Goal: Transaction & Acquisition: Purchase product/service

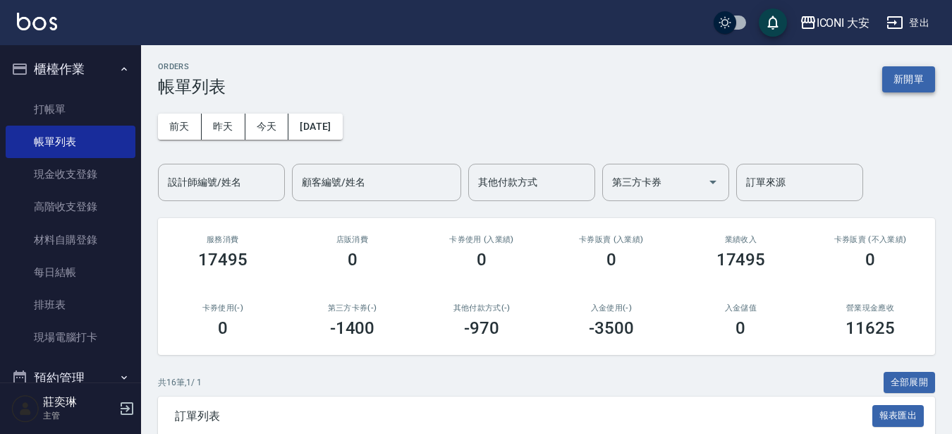
click at [900, 92] on button "新開單" at bounding box center [908, 79] width 53 height 26
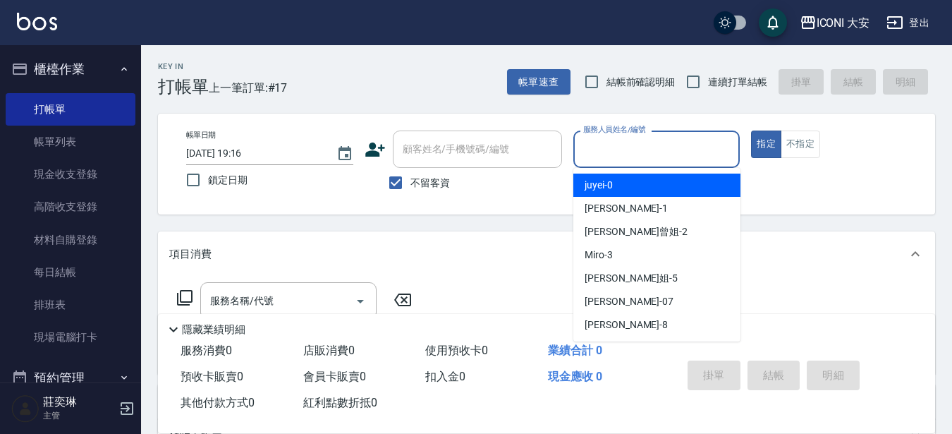
click at [608, 142] on input "服務人員姓名/編號" at bounding box center [657, 149] width 154 height 25
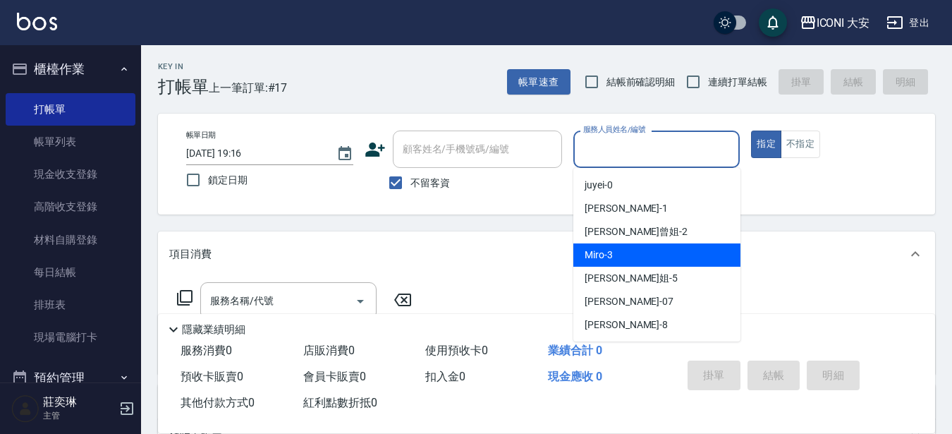
click at [634, 268] on div "[PERSON_NAME]姐 -5" at bounding box center [656, 278] width 167 height 23
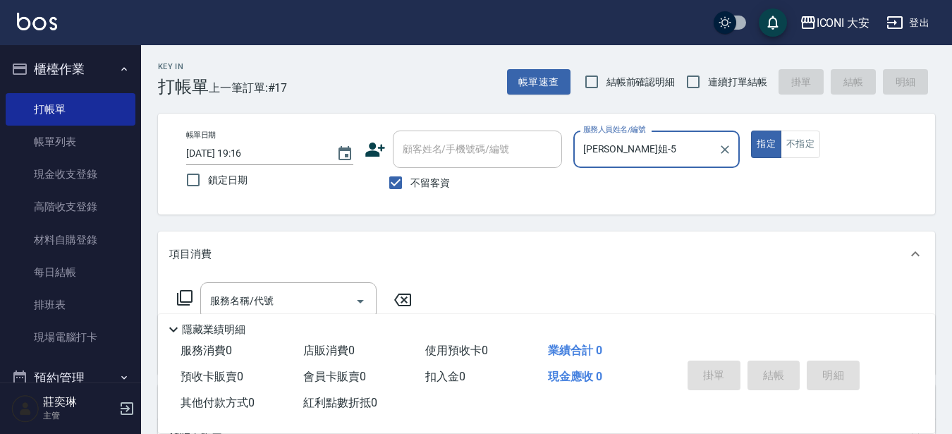
click at [660, 163] on div "[PERSON_NAME]姐-5 服務人員姓名/編號" at bounding box center [656, 149] width 167 height 37
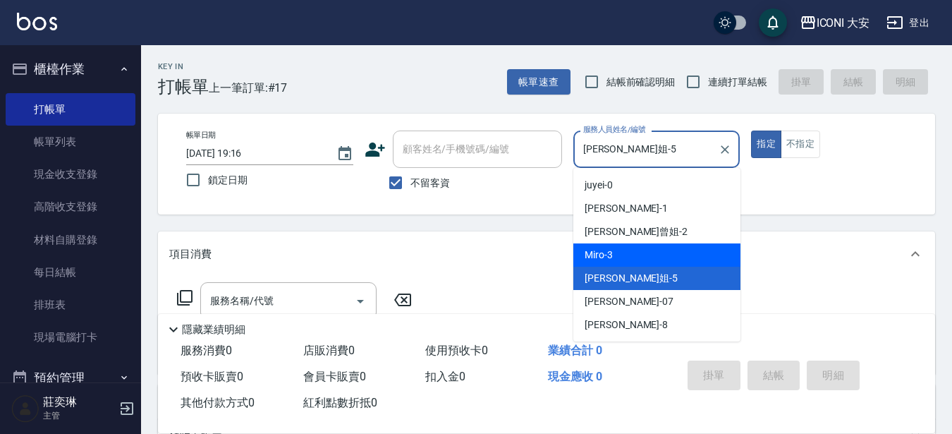
click at [645, 254] on div "Miro -3" at bounding box center [656, 254] width 167 height 23
type input "Miro-3"
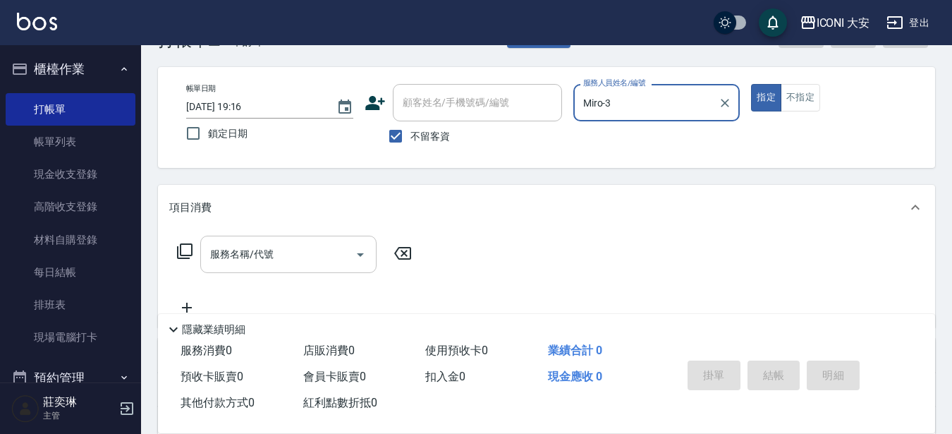
scroll to position [71, 0]
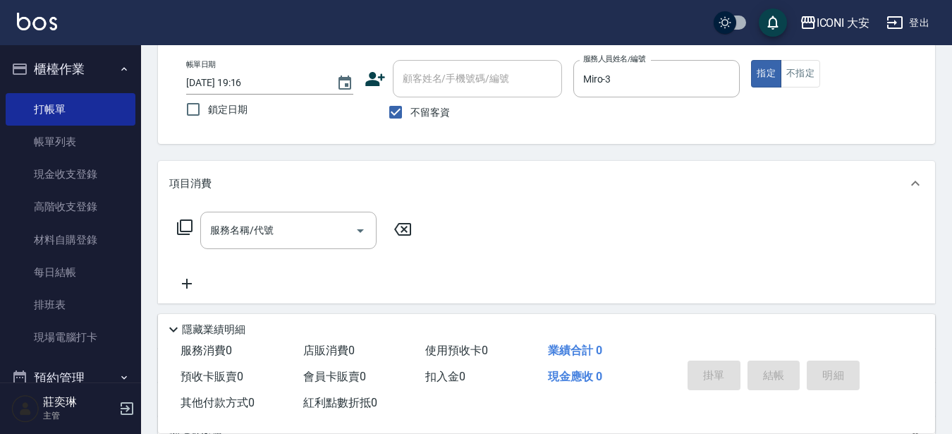
click at [181, 234] on icon at bounding box center [185, 227] width 16 height 16
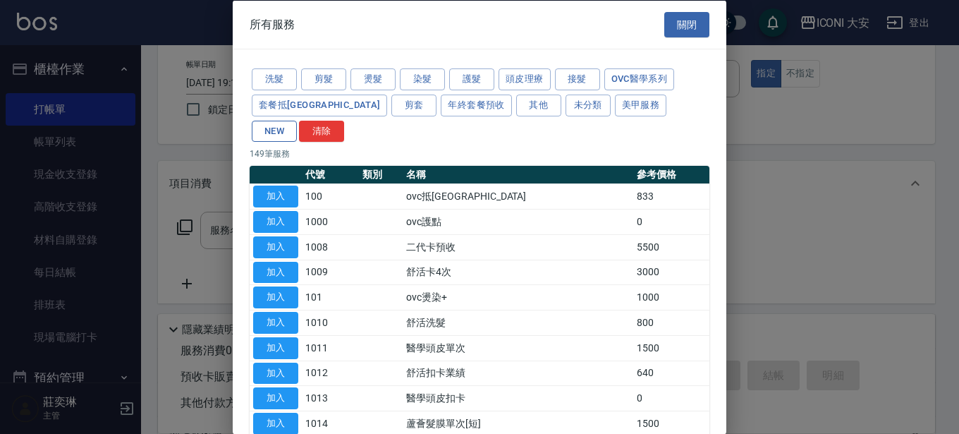
click at [297, 120] on button "NEW" at bounding box center [274, 131] width 45 height 22
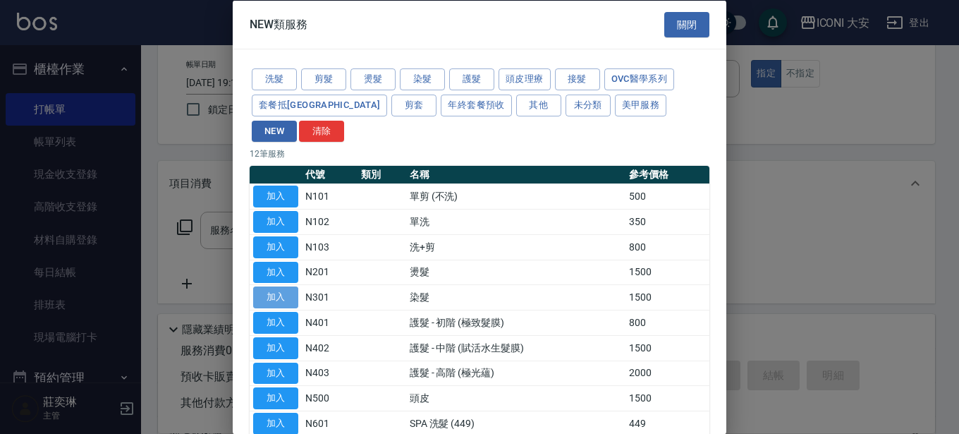
click at [284, 286] on button "加入" at bounding box center [275, 297] width 45 height 22
type input "染髮(N301)"
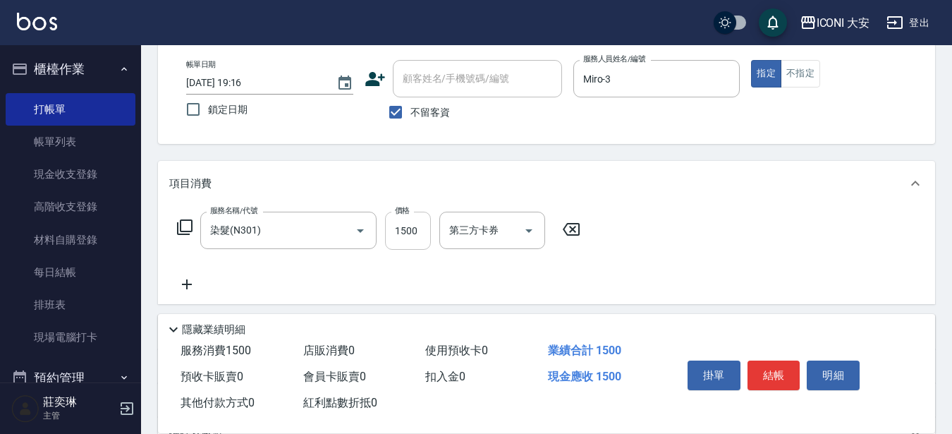
click at [403, 229] on input "1500" at bounding box center [408, 231] width 46 height 38
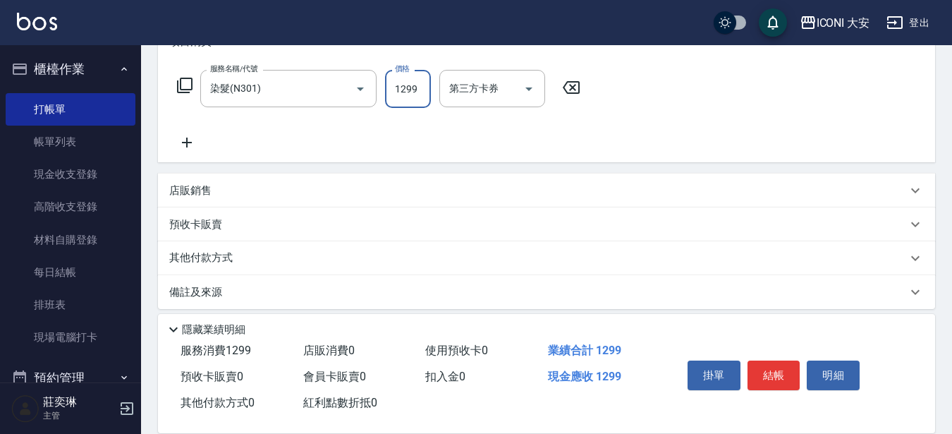
scroll to position [223, 0]
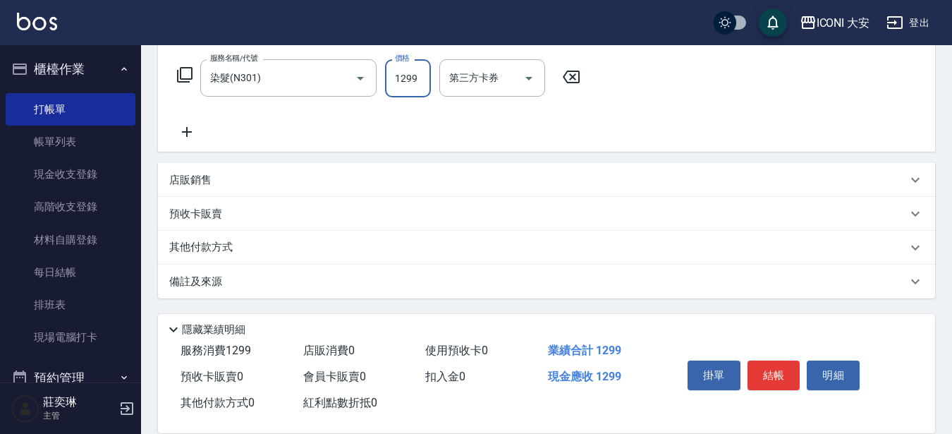
type input "1299"
drag, startPoint x: 195, startPoint y: 241, endPoint x: 219, endPoint y: 234, distance: 24.8
click at [195, 241] on p "其他付款方式" at bounding box center [204, 248] width 71 height 16
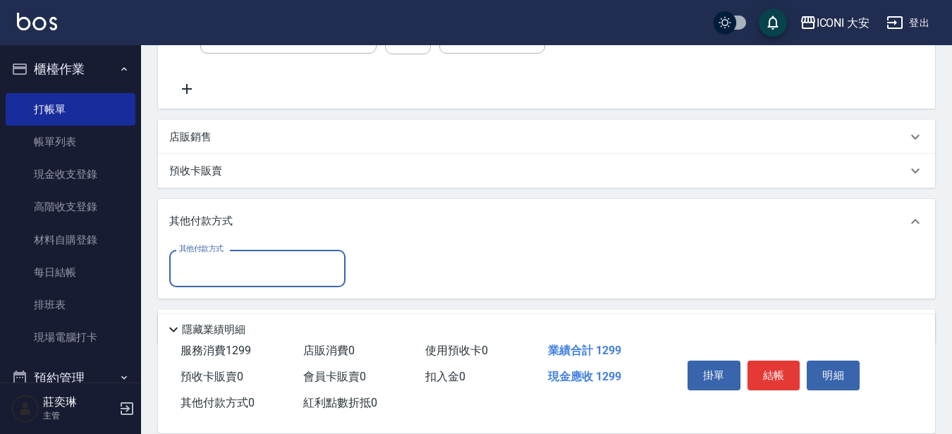
scroll to position [311, 0]
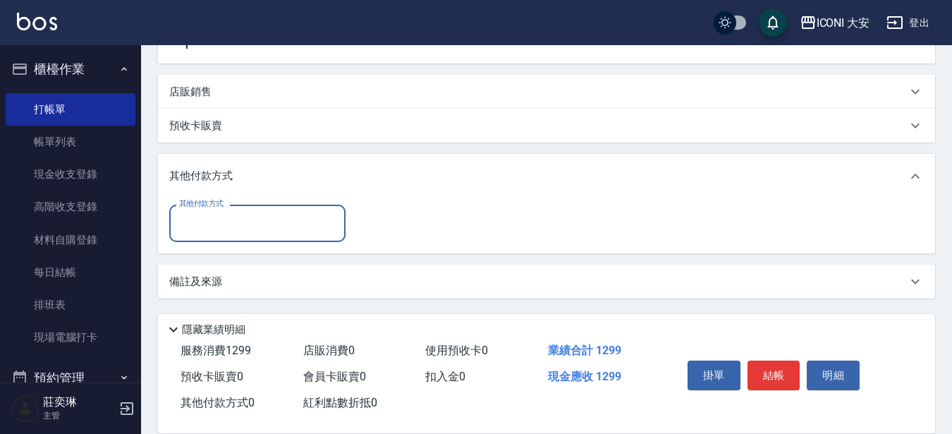
click at [227, 218] on input "其他付款方式" at bounding box center [258, 223] width 164 height 25
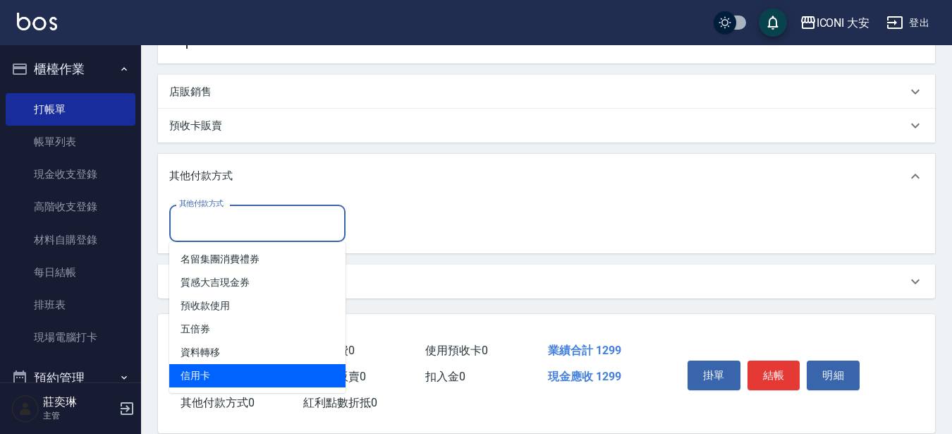
click at [240, 368] on span "信用卡" at bounding box center [257, 375] width 176 height 23
type input "信用卡"
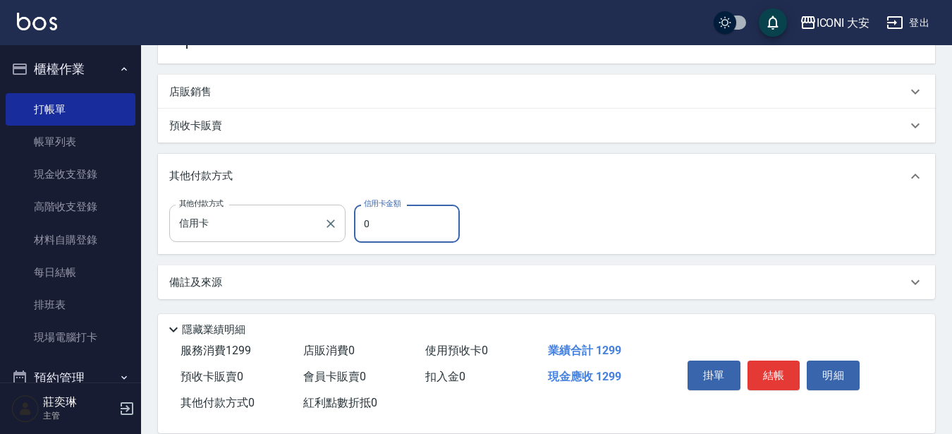
drag, startPoint x: 429, startPoint y: 231, endPoint x: 315, endPoint y: 231, distance: 113.6
click at [315, 231] on div "其他付款方式 信用卡 其他付款方式 信用卡金額 0 信用卡金額" at bounding box center [318, 224] width 299 height 38
type input "1299"
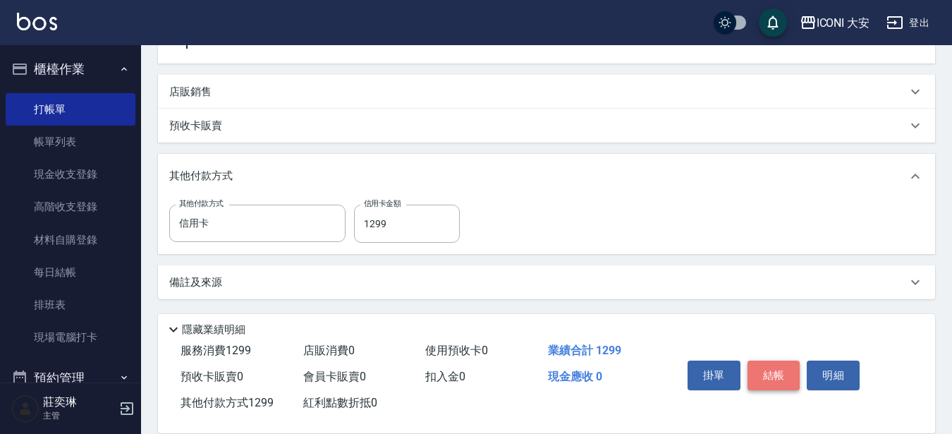
click at [775, 374] on button "結帳" at bounding box center [774, 375] width 53 height 30
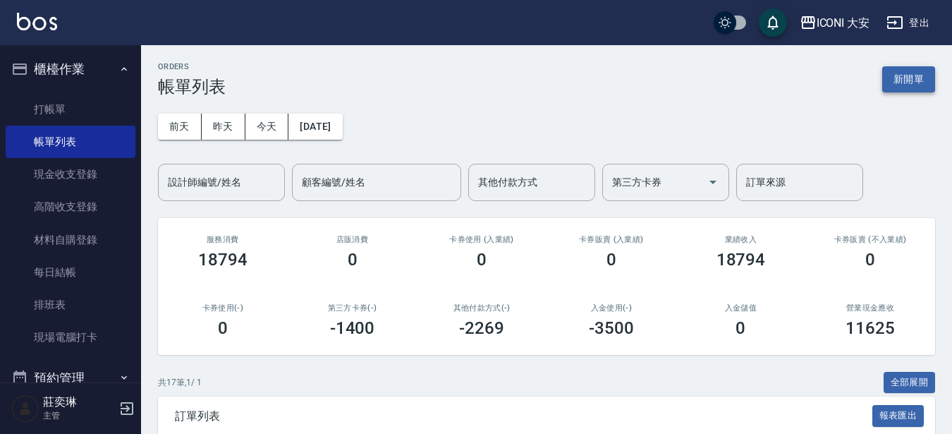
click at [909, 75] on button "新開單" at bounding box center [908, 79] width 53 height 26
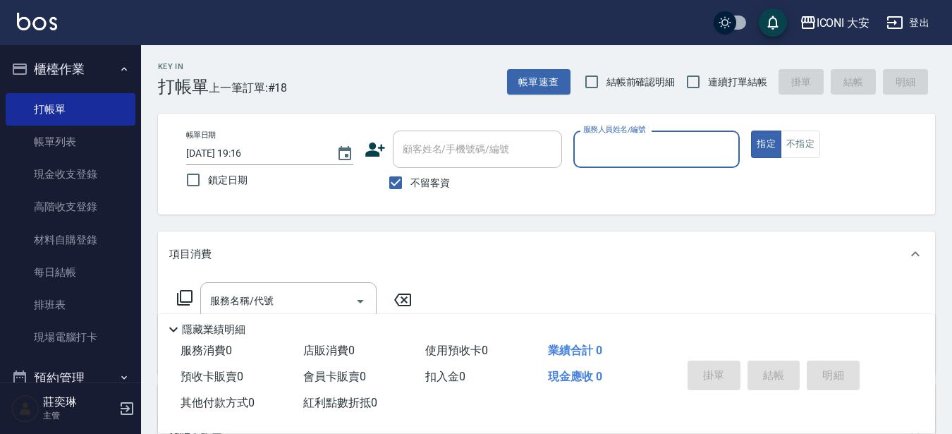
click at [662, 163] on div "服務人員姓名/編號" at bounding box center [656, 149] width 167 height 37
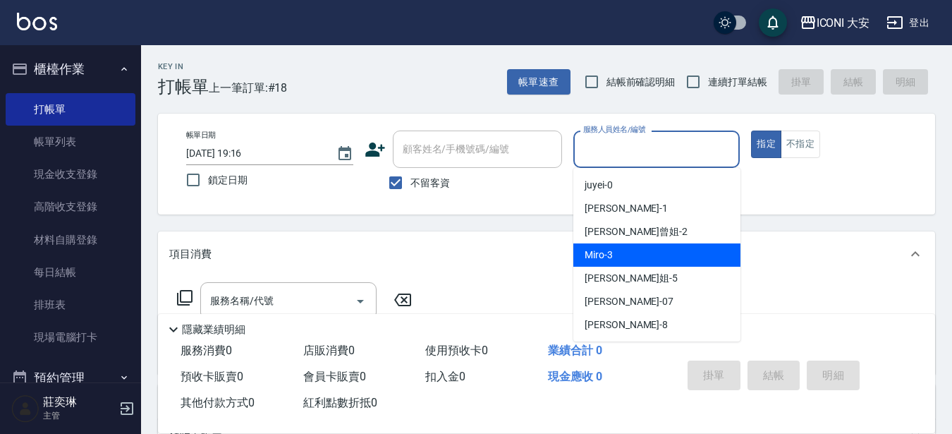
click at [643, 251] on div "Miro -3" at bounding box center [656, 254] width 167 height 23
type input "Miro-3"
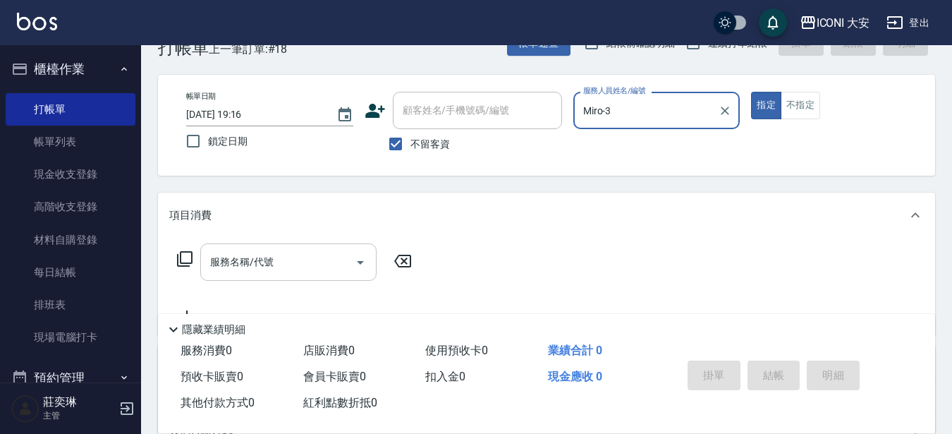
scroll to position [71, 0]
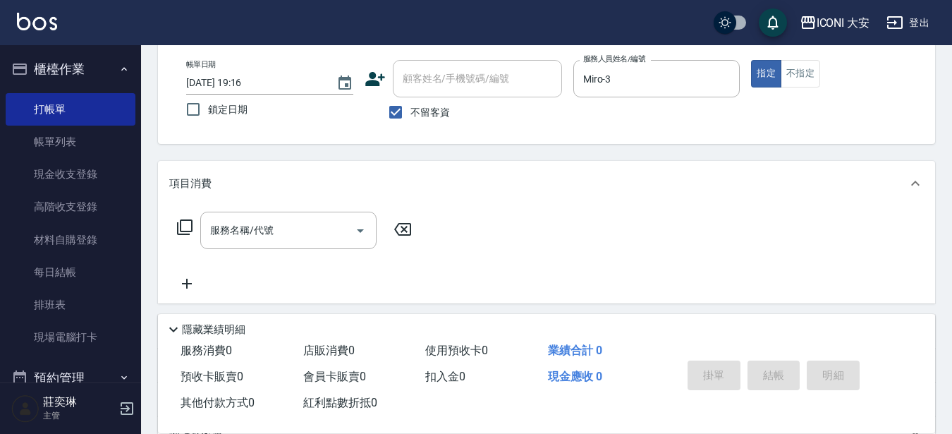
click at [180, 222] on icon at bounding box center [185, 227] width 16 height 16
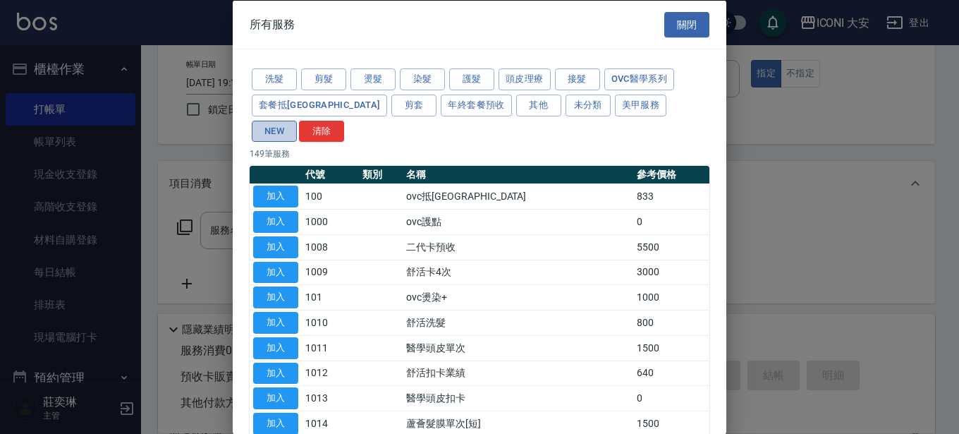
drag, startPoint x: 614, startPoint y: 111, endPoint x: 551, endPoint y: 135, distance: 67.9
click at [297, 120] on button "NEW" at bounding box center [274, 131] width 45 height 22
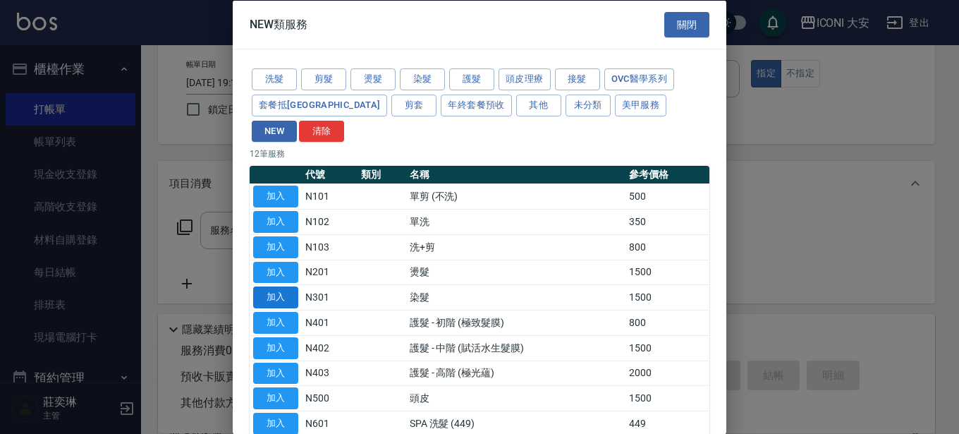
click at [269, 286] on button "加入" at bounding box center [275, 297] width 45 height 22
type input "染髮(N301)"
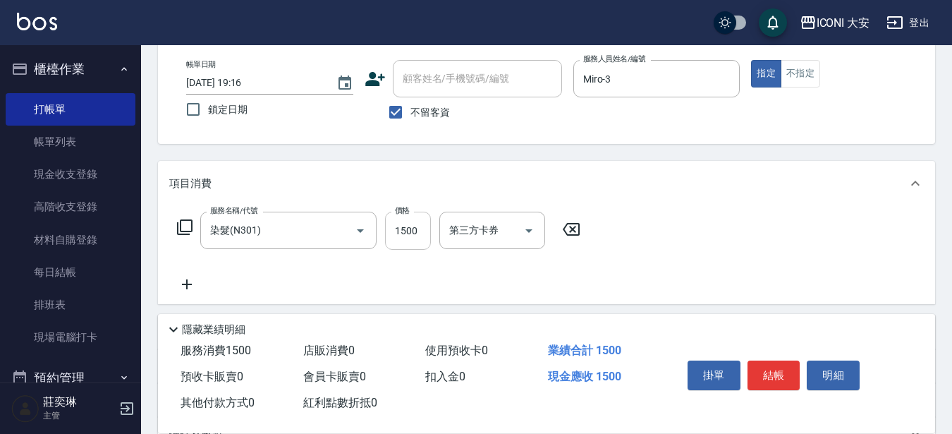
click at [387, 235] on input "1500" at bounding box center [408, 231] width 46 height 38
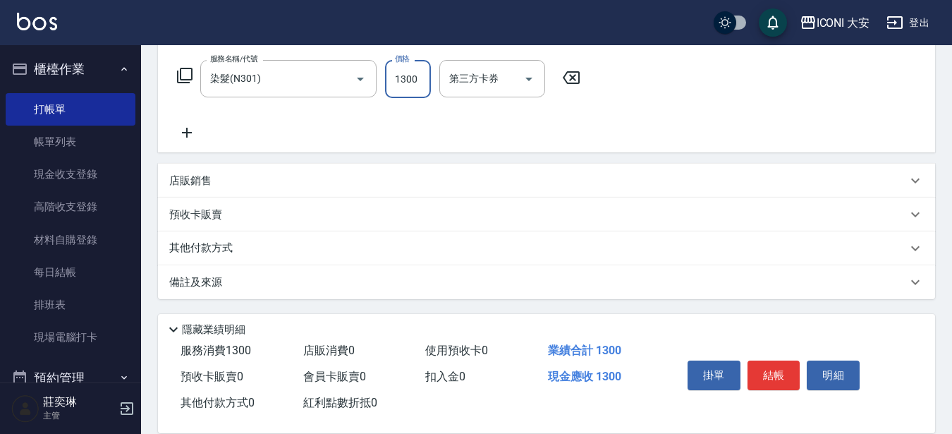
scroll to position [223, 0]
type input "1300"
click at [199, 242] on p "其他付款方式" at bounding box center [204, 248] width 71 height 16
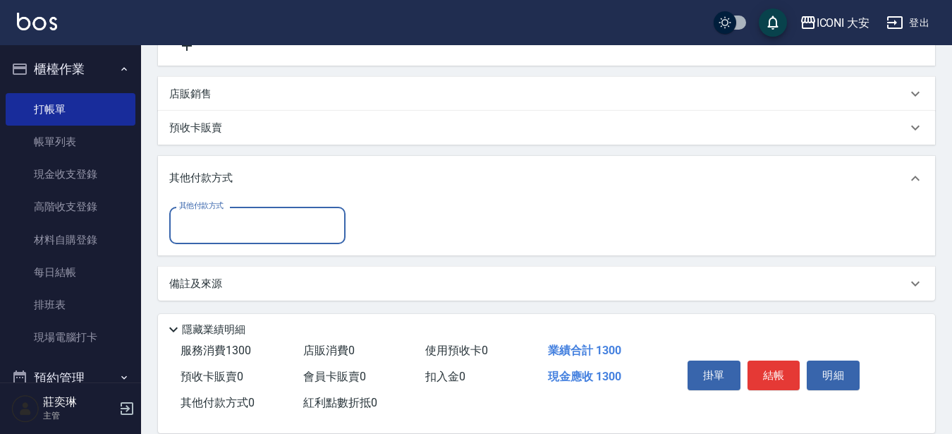
scroll to position [311, 0]
drag, startPoint x: 256, startPoint y: 219, endPoint x: 264, endPoint y: 236, distance: 18.6
click at [257, 219] on input "其他付款方式" at bounding box center [258, 223] width 164 height 25
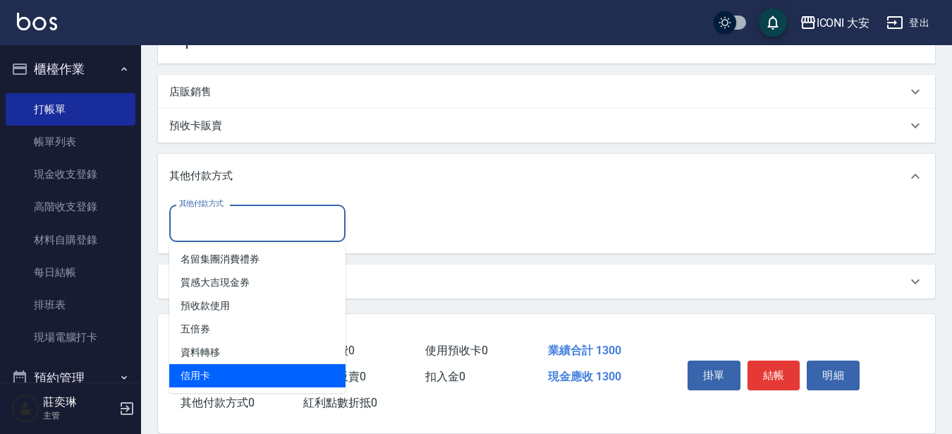
click at [217, 386] on span "信用卡" at bounding box center [257, 375] width 176 height 23
type input "信用卡"
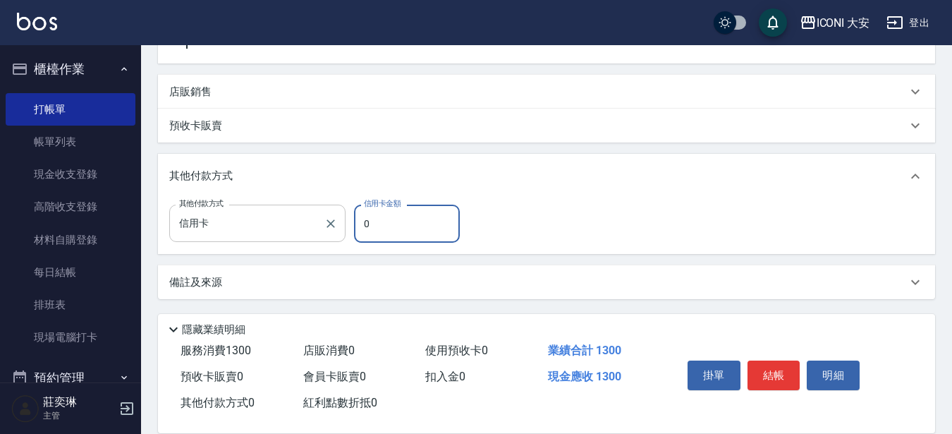
drag, startPoint x: 385, startPoint y: 227, endPoint x: 306, endPoint y: 227, distance: 79.0
click at [306, 227] on div "其他付款方式 信用卡 其他付款方式 信用卡金額 0 信用卡金額" at bounding box center [318, 224] width 299 height 38
type input "1300"
click at [776, 375] on button "結帳" at bounding box center [774, 375] width 53 height 30
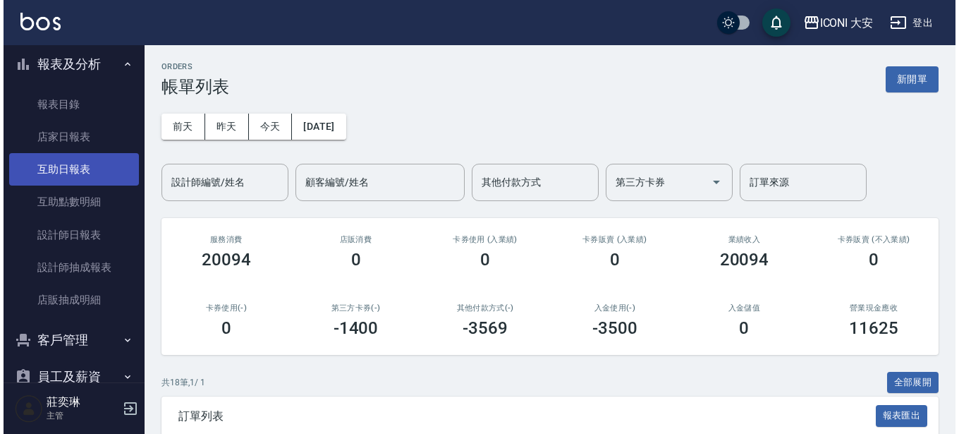
scroll to position [353, 0]
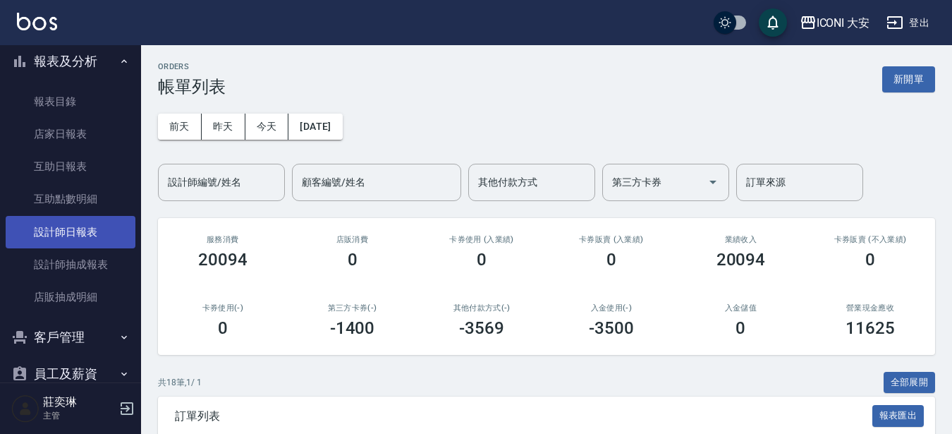
click at [92, 231] on link "設計師日報表" at bounding box center [71, 232] width 130 height 32
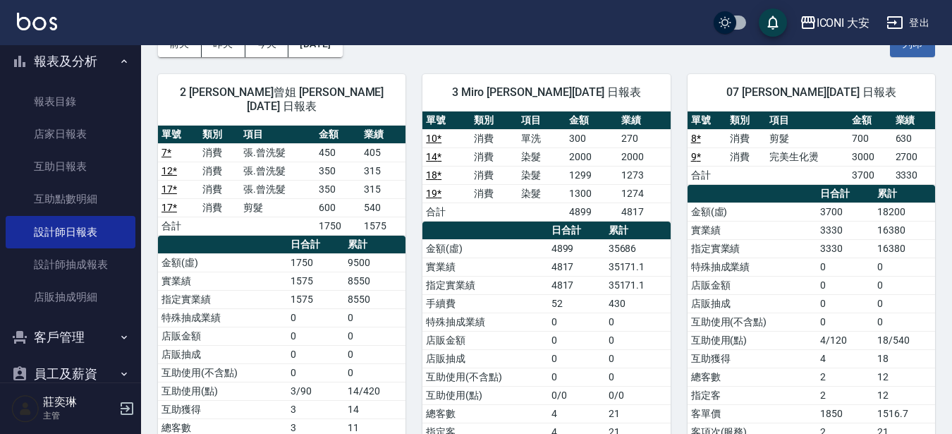
scroll to position [71, 0]
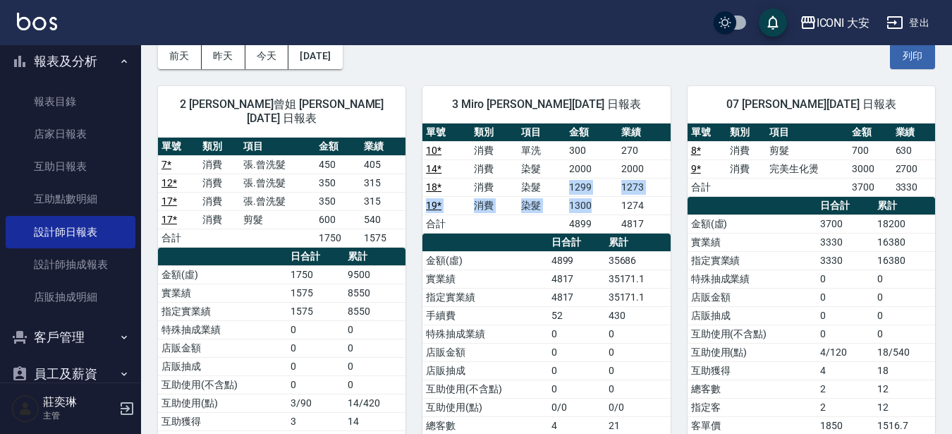
drag, startPoint x: 568, startPoint y: 194, endPoint x: 605, endPoint y: 199, distance: 37.7
click at [605, 199] on tbody "10 * 消費 單洗 300 270 14 * 消費 染髮 2000 2000 18 * 消費 染髮 1299 1273 19 * 消費 染髮 1300 12…" at bounding box center [547, 187] width 248 height 92
click at [605, 199] on td "1300" at bounding box center [592, 205] width 52 height 18
drag, startPoint x: 575, startPoint y: 193, endPoint x: 600, endPoint y: 201, distance: 25.9
click at [600, 201] on tbody "10 * 消費 單洗 300 270 14 * 消費 染髮 2000 2000 18 * 消費 染髮 1299 1273 19 * 消費 染髮 1300 12…" at bounding box center [547, 187] width 248 height 92
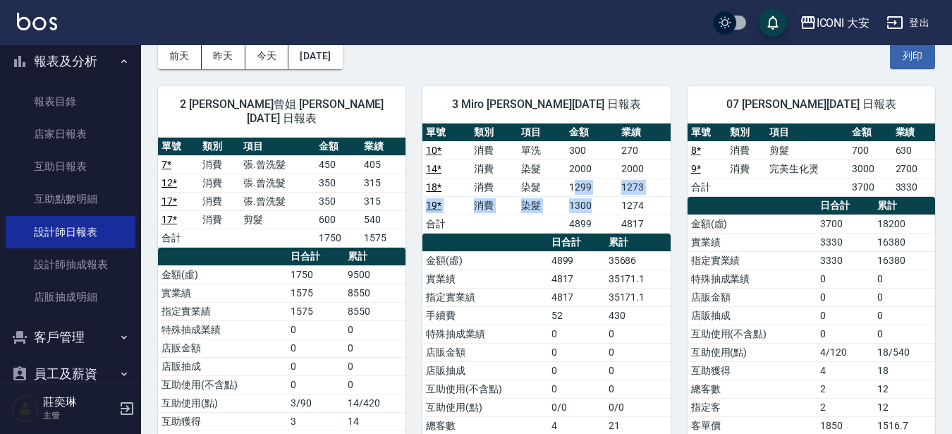
click at [600, 201] on td "1300" at bounding box center [592, 205] width 52 height 18
drag, startPoint x: 562, startPoint y: 189, endPoint x: 595, endPoint y: 189, distance: 33.2
click at [595, 189] on tr "18 * 消費 染髮 1299 1273" at bounding box center [547, 187] width 248 height 18
click at [595, 189] on td "1299" at bounding box center [592, 187] width 52 height 18
drag, startPoint x: 571, startPoint y: 193, endPoint x: 592, endPoint y: 205, distance: 24.7
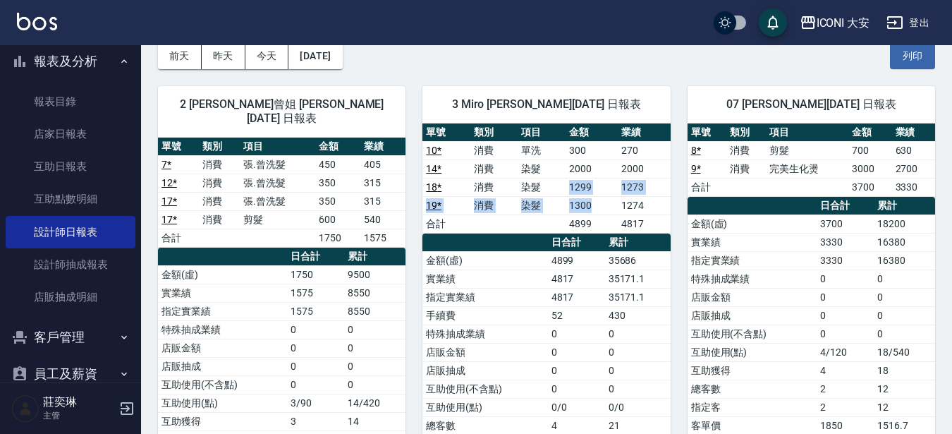
click at [592, 205] on tbody "10 * 消費 單洗 300 270 14 * 消費 染髮 2000 2000 18 * 消費 染髮 1299 1273 19 * 消費 染髮 1300 12…" at bounding box center [547, 187] width 248 height 92
click at [592, 205] on td "1300" at bounding box center [592, 205] width 52 height 18
drag, startPoint x: 565, startPoint y: 193, endPoint x: 594, endPoint y: 195, distance: 29.1
click at [594, 195] on tr "18 * 消費 染髮 1299 1273" at bounding box center [547, 187] width 248 height 18
click at [594, 195] on td "1299" at bounding box center [592, 187] width 52 height 18
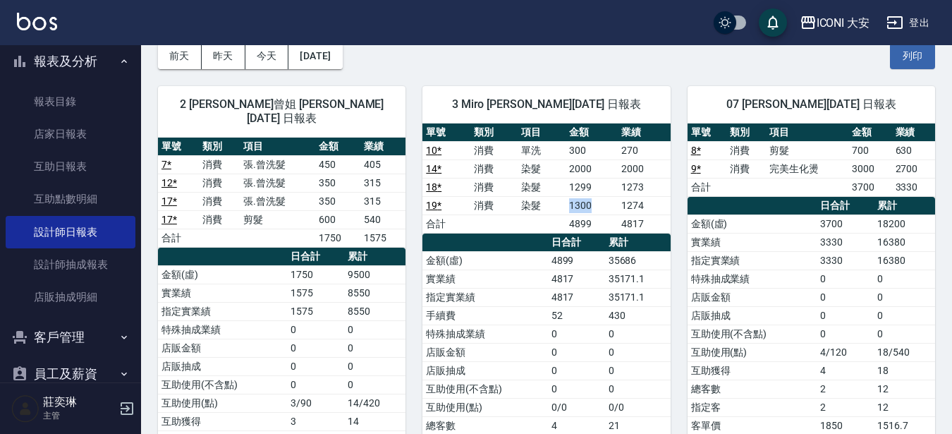
drag, startPoint x: 566, startPoint y: 202, endPoint x: 595, endPoint y: 202, distance: 28.2
click at [595, 202] on td "1300" at bounding box center [592, 205] width 52 height 18
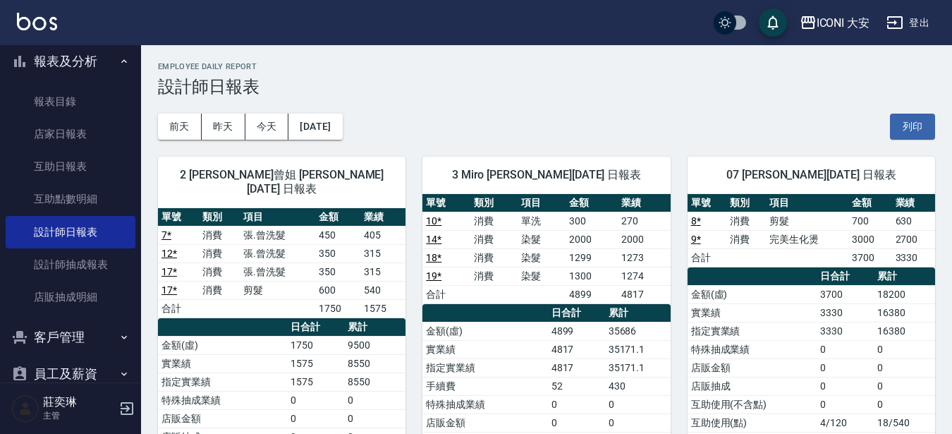
scroll to position [0, 0]
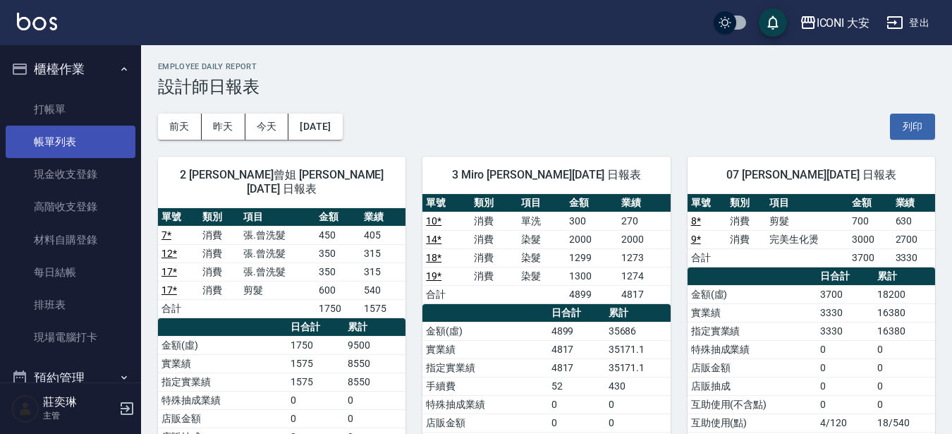
click at [40, 150] on link "帳單列表" at bounding box center [71, 142] width 130 height 32
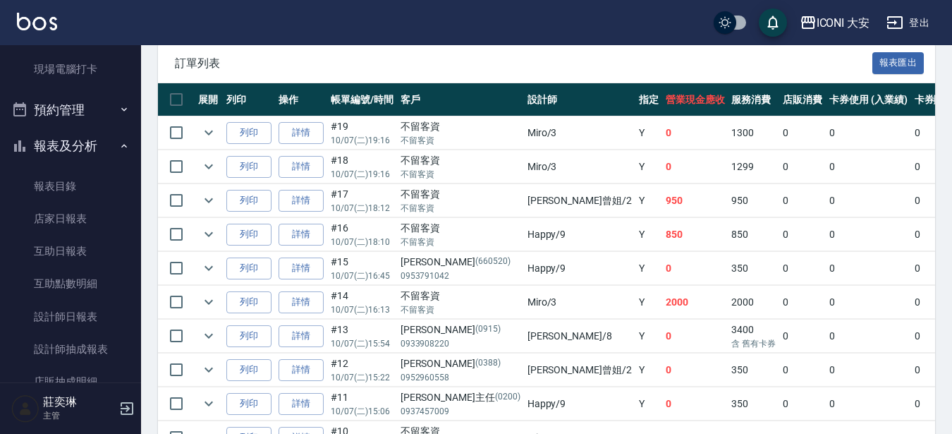
scroll to position [282, 0]
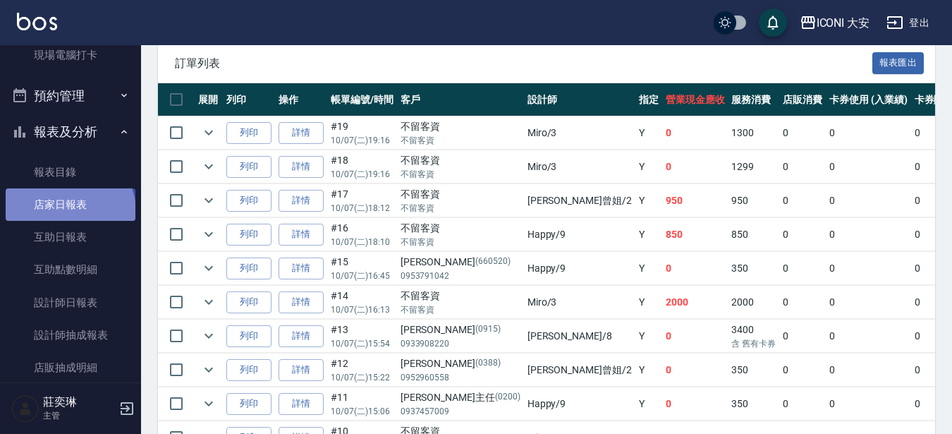
click at [68, 212] on link "店家日報表" at bounding box center [71, 204] width 130 height 32
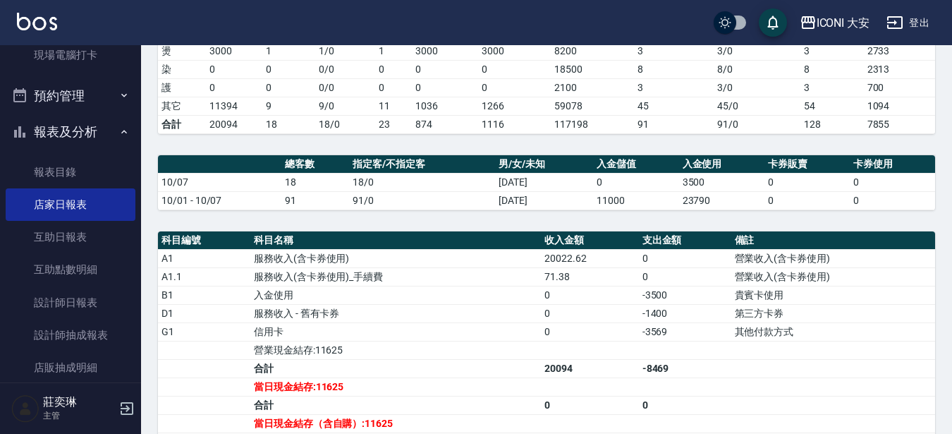
scroll to position [353, 0]
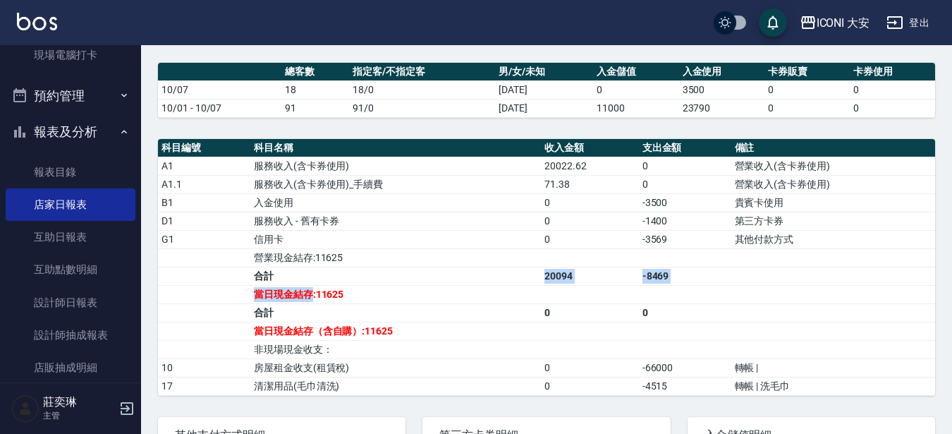
drag, startPoint x: 313, startPoint y: 306, endPoint x: 394, endPoint y: 292, distance: 81.6
click at [394, 292] on tbody "A1 服務收入(含卡券使用) 20022.62 0 營業收入(含卡券使用) A1.1 服務收入(含卡券使用)_手續費 71.38 0 營業收入(含卡券使用) …" at bounding box center [546, 276] width 777 height 238
click at [394, 285] on td "合計" at bounding box center [395, 276] width 291 height 18
drag, startPoint x: 320, startPoint y: 308, endPoint x: 368, endPoint y: 303, distance: 48.9
click at [368, 303] on td "當日現金結存:11625" at bounding box center [395, 294] width 291 height 18
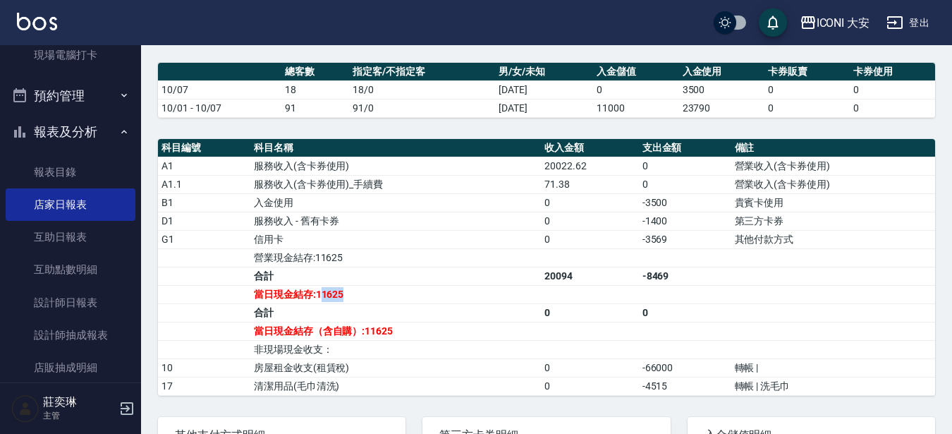
click at [368, 303] on td "當日現金結存:11625" at bounding box center [395, 294] width 291 height 18
drag, startPoint x: 310, startPoint y: 300, endPoint x: 406, endPoint y: 296, distance: 96.0
click at [406, 296] on td "當日現金結存:11625" at bounding box center [395, 294] width 291 height 18
drag, startPoint x: 317, startPoint y: 301, endPoint x: 398, endPoint y: 297, distance: 80.5
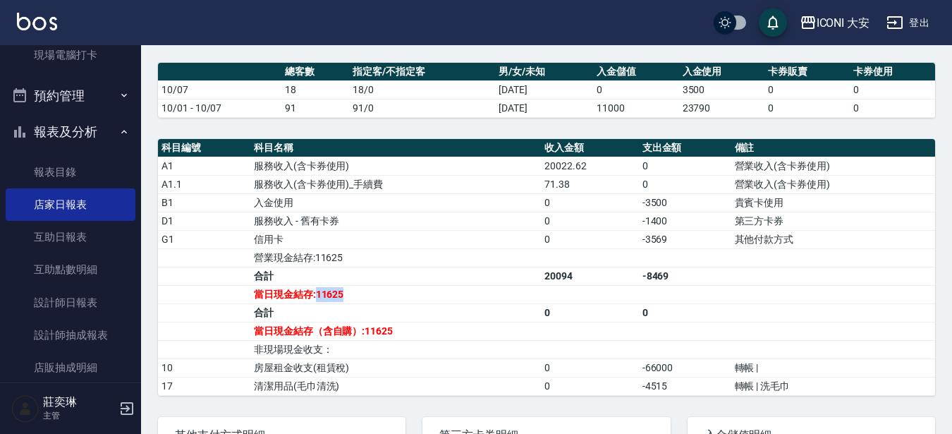
click at [398, 297] on td "當日現金結存:11625" at bounding box center [395, 294] width 291 height 18
click at [399, 297] on td "當日現金結存:11625" at bounding box center [395, 294] width 291 height 18
drag, startPoint x: 322, startPoint y: 304, endPoint x: 392, endPoint y: 301, distance: 70.6
click at [392, 301] on td "當日現金結存:11625" at bounding box center [395, 294] width 291 height 18
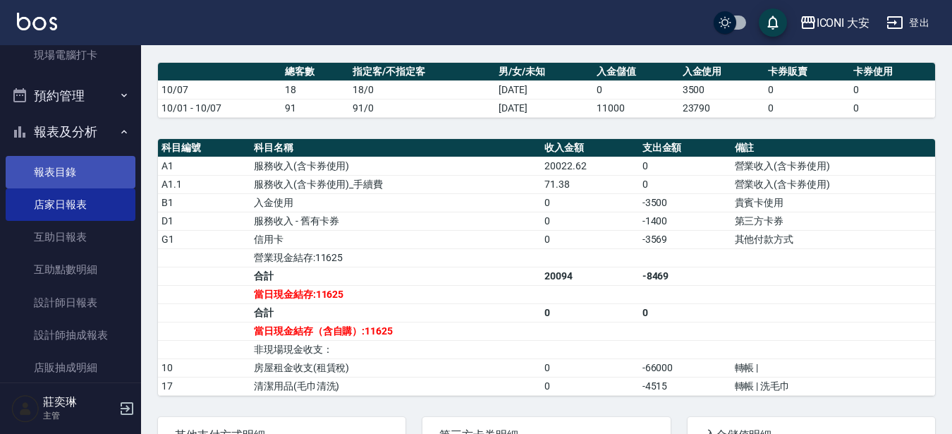
scroll to position [0, 0]
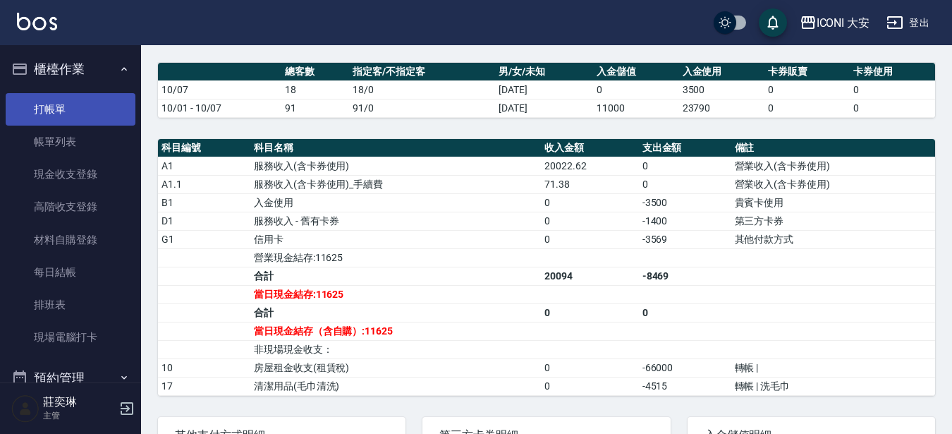
click at [73, 107] on link "打帳單" at bounding box center [71, 109] width 130 height 32
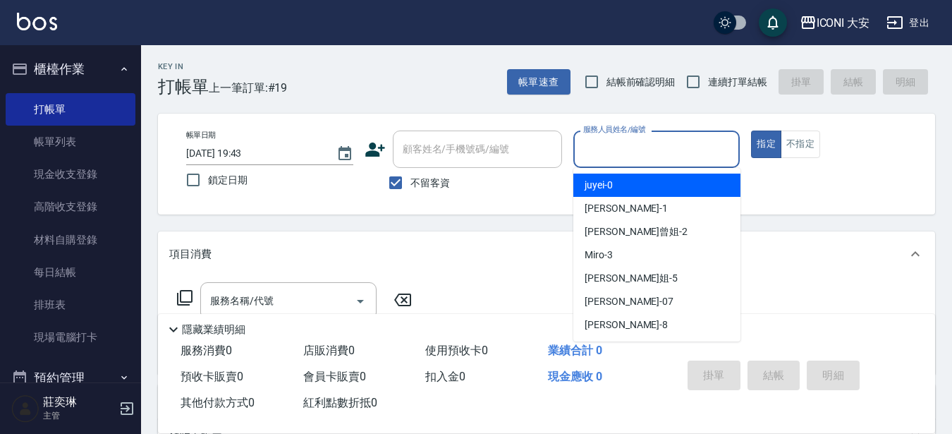
click at [634, 146] on input "服務人員姓名/編號" at bounding box center [657, 149] width 154 height 25
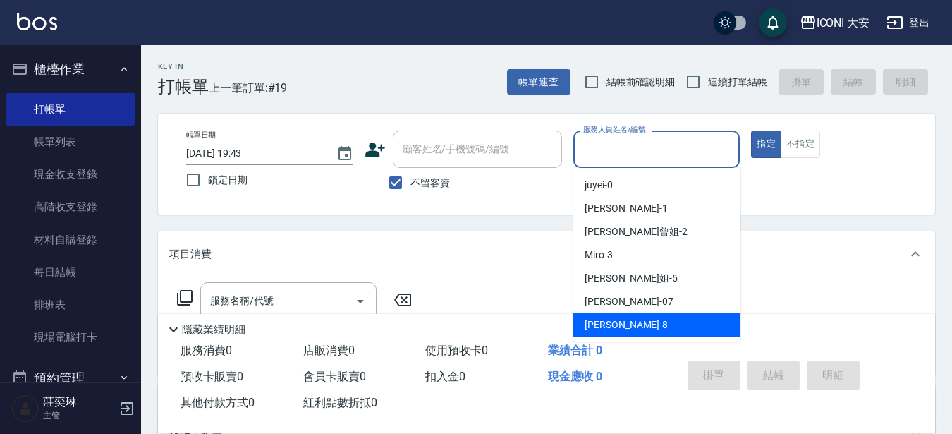
click at [612, 324] on span "Yulisa -8" at bounding box center [626, 324] width 83 height 15
type input "Yulisa-8"
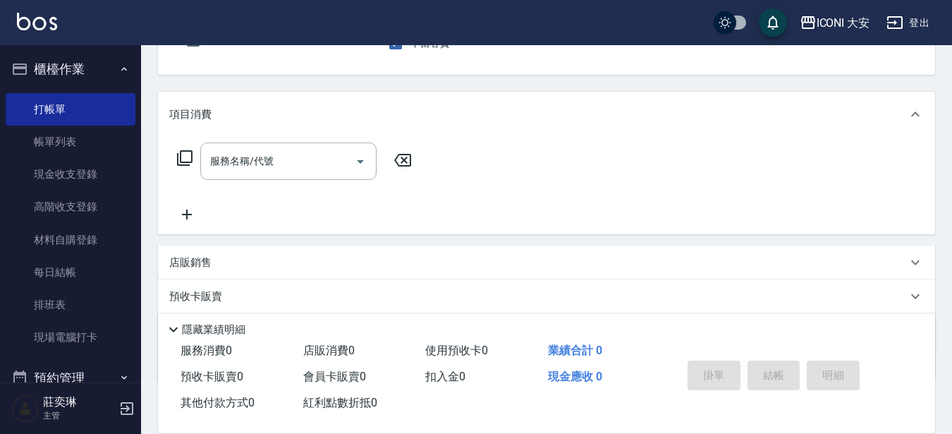
scroll to position [141, 0]
click at [185, 154] on icon at bounding box center [184, 156] width 17 height 17
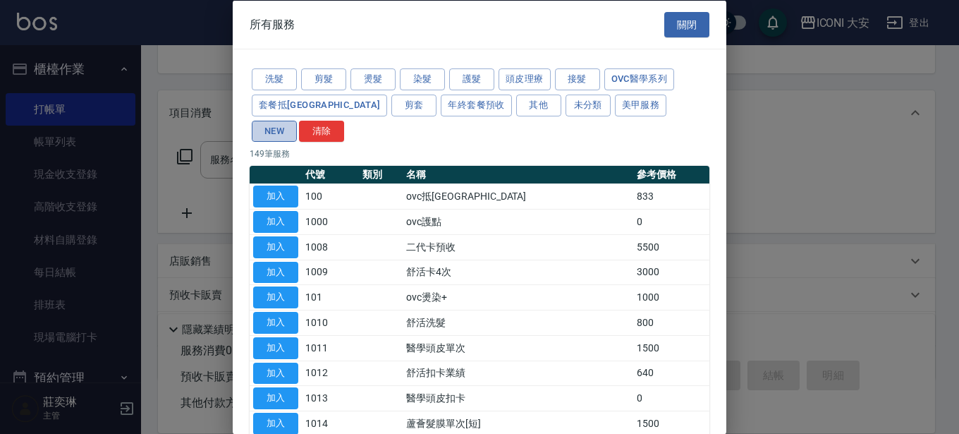
click at [297, 120] on button "NEW" at bounding box center [274, 131] width 45 height 22
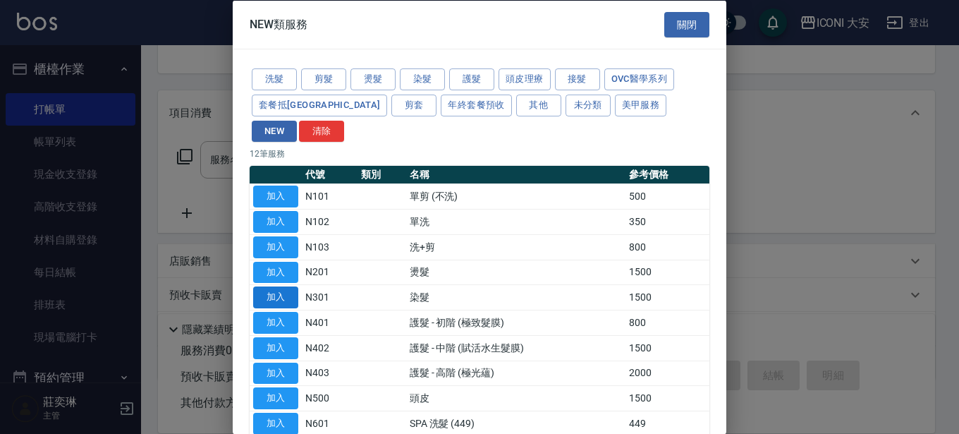
click at [291, 286] on button "加入" at bounding box center [275, 297] width 45 height 22
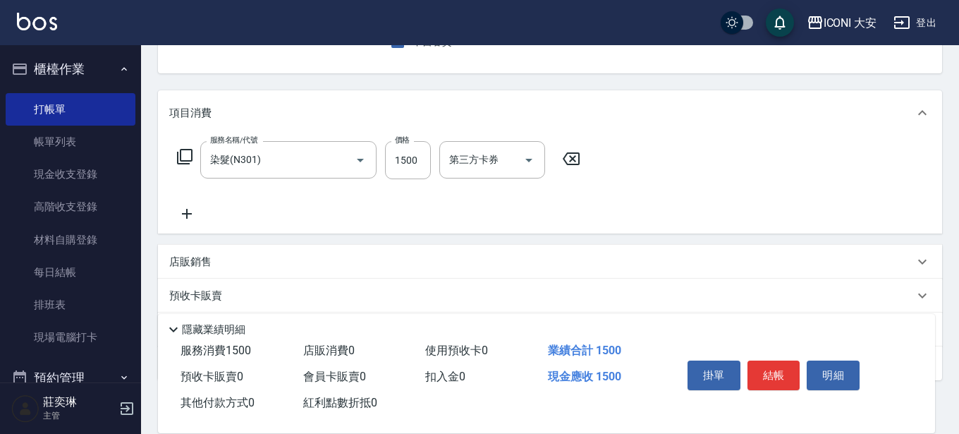
type input "染髮(N301)"
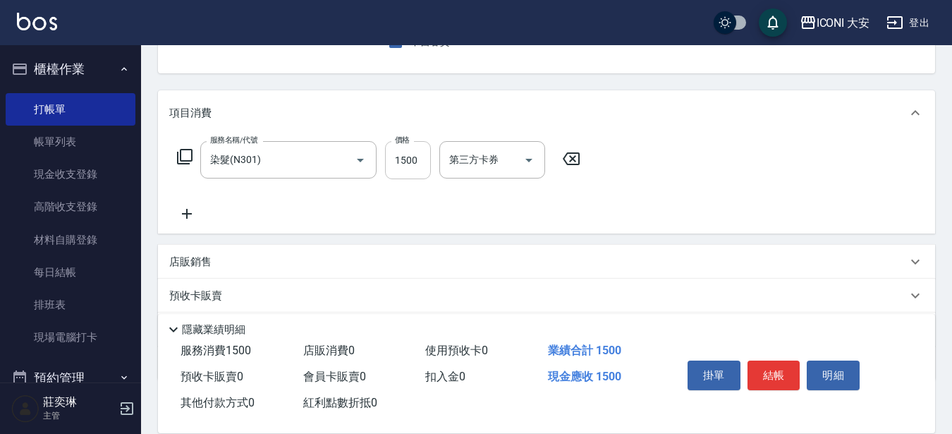
click at [411, 166] on input "1500" at bounding box center [408, 160] width 46 height 38
type input "2039"
click at [773, 376] on button "結帳" at bounding box center [774, 375] width 53 height 30
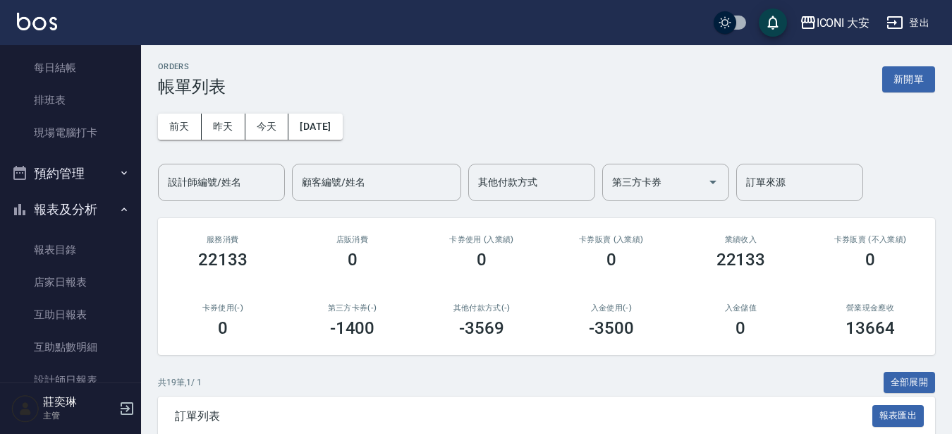
scroll to position [212, 0]
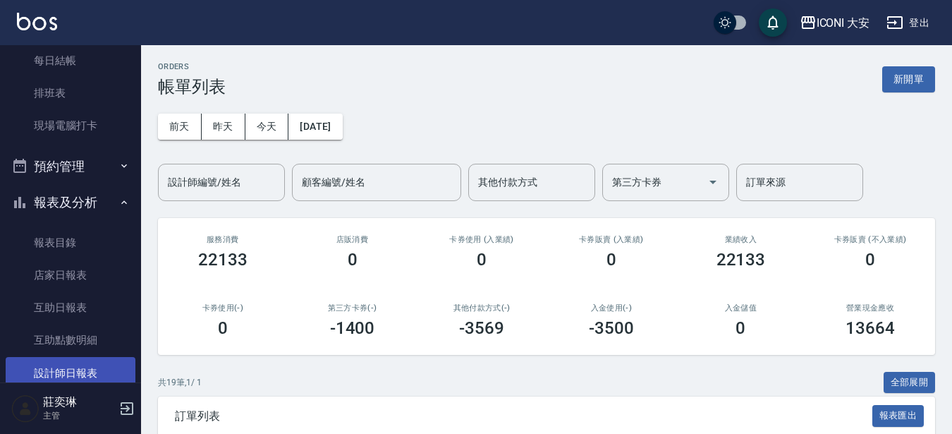
click at [83, 373] on link "設計師日報表" at bounding box center [71, 373] width 130 height 32
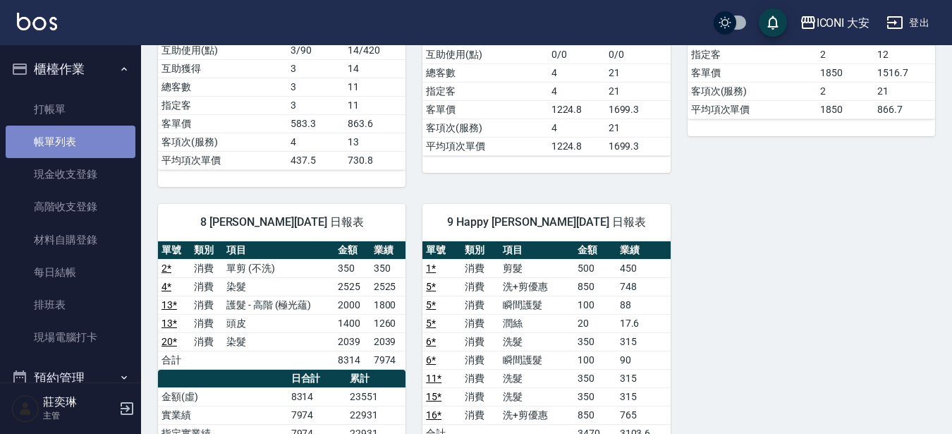
click at [71, 128] on link "帳單列表" at bounding box center [71, 142] width 130 height 32
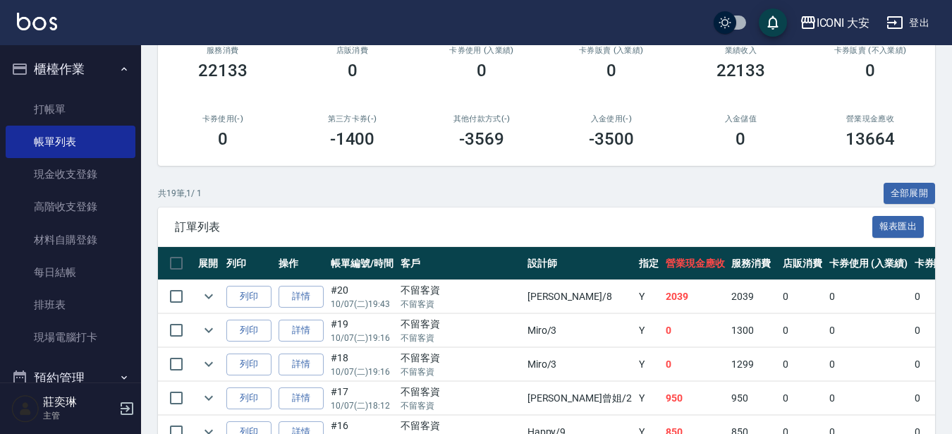
scroll to position [212, 0]
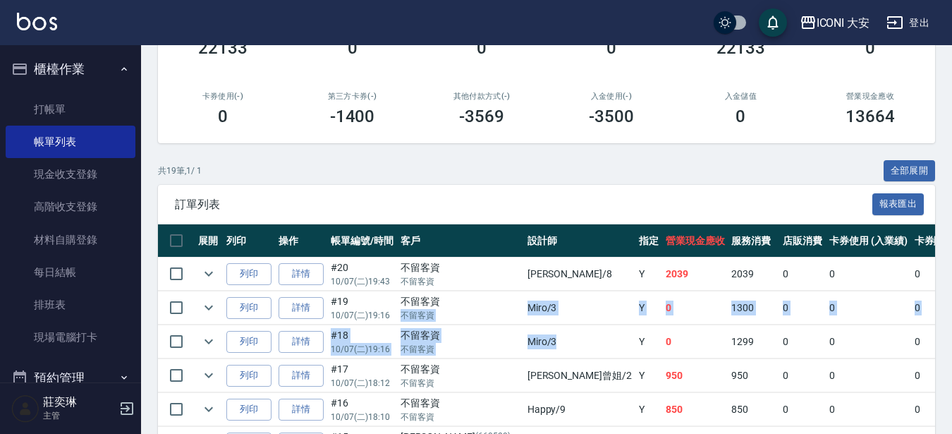
drag, startPoint x: 466, startPoint y: 302, endPoint x: 527, endPoint y: 340, distance: 72.2
click at [527, 340] on td "Miro /3" at bounding box center [579, 341] width 111 height 33
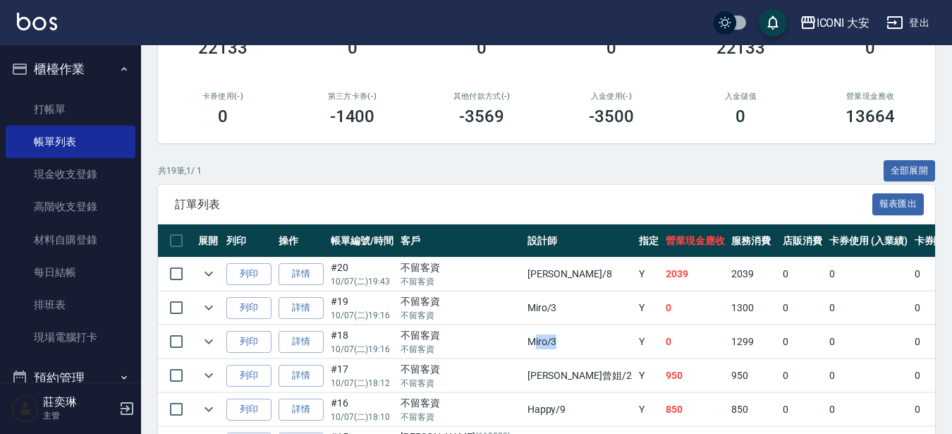
drag, startPoint x: 478, startPoint y: 348, endPoint x: 512, endPoint y: 348, distance: 33.9
click at [524, 348] on td "Miro /3" at bounding box center [579, 341] width 111 height 33
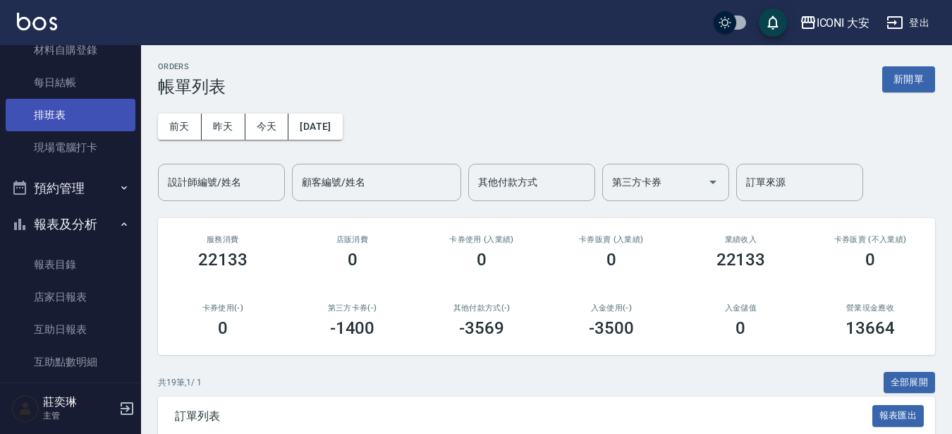
scroll to position [282, 0]
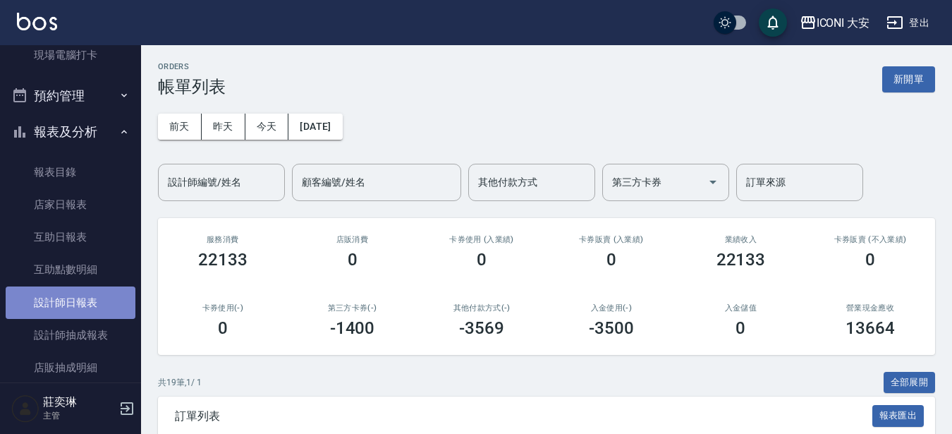
click at [89, 309] on link "設計師日報表" at bounding box center [71, 302] width 130 height 32
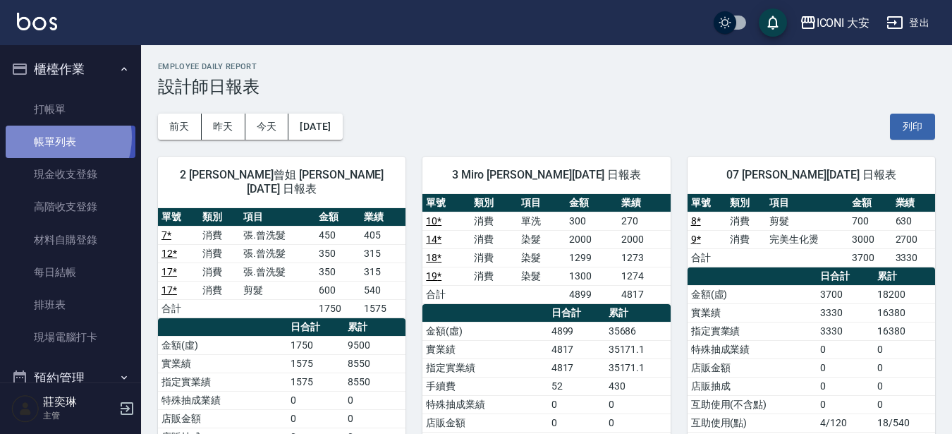
click at [56, 138] on link "帳單列表" at bounding box center [71, 142] width 130 height 32
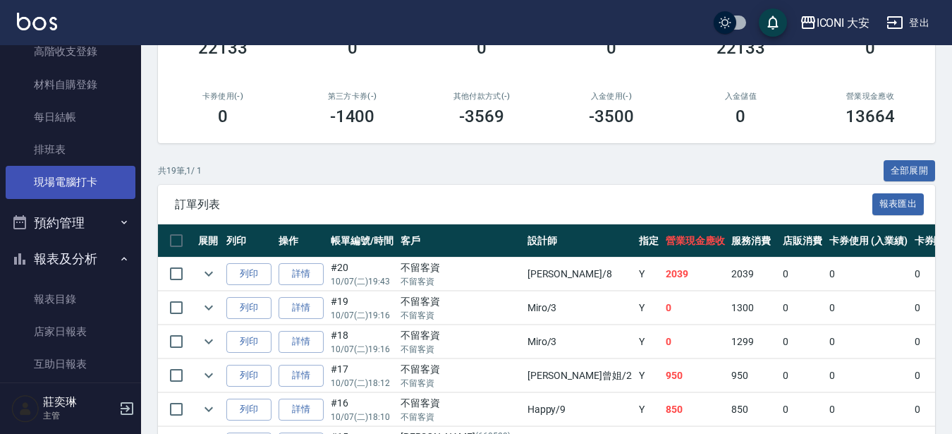
scroll to position [212, 0]
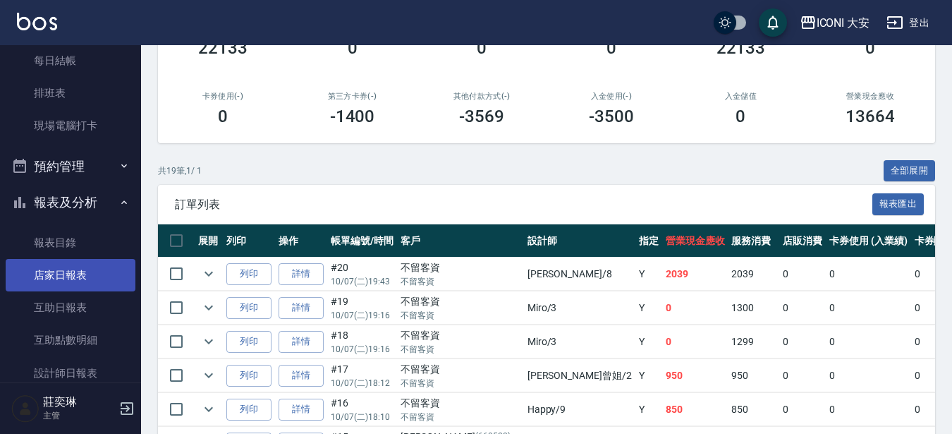
click at [88, 278] on link "店家日報表" at bounding box center [71, 275] width 130 height 32
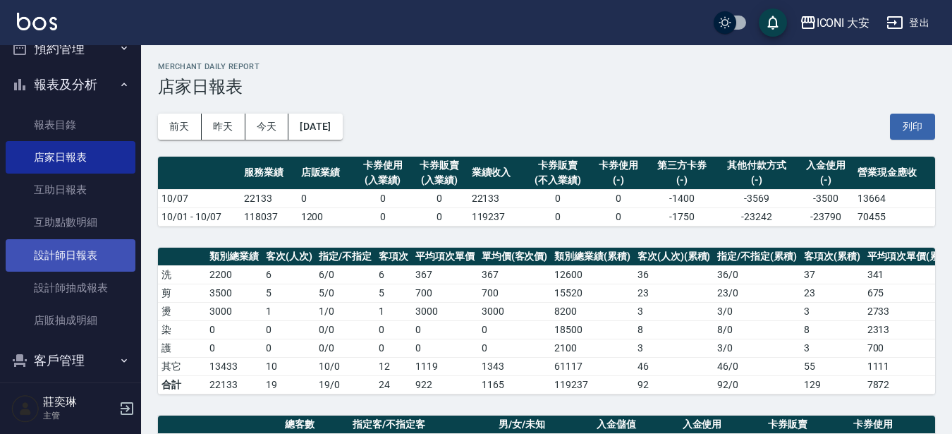
scroll to position [353, 0]
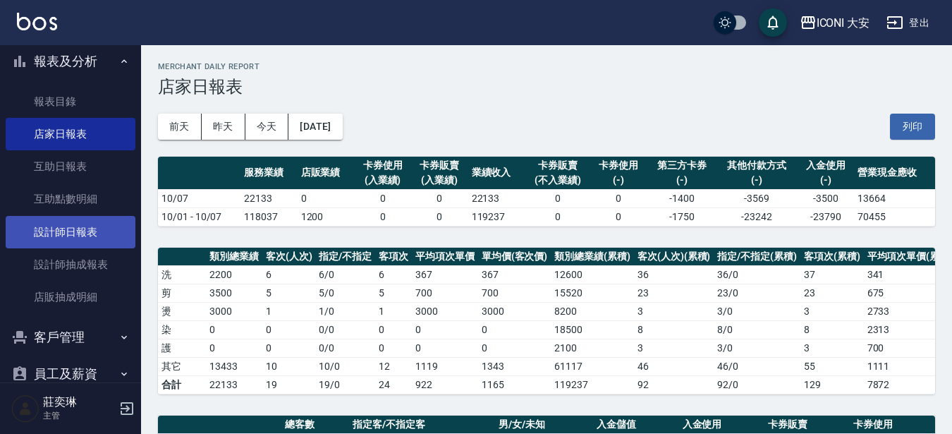
click at [99, 237] on link "設計師日報表" at bounding box center [71, 232] width 130 height 32
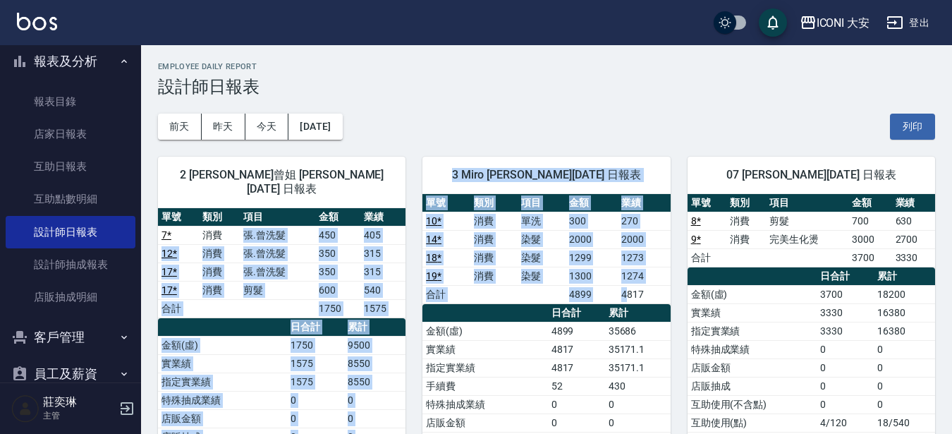
drag, startPoint x: 219, startPoint y: 220, endPoint x: 628, endPoint y: 290, distance: 414.4
click at [628, 290] on td "4817" at bounding box center [644, 294] width 52 height 18
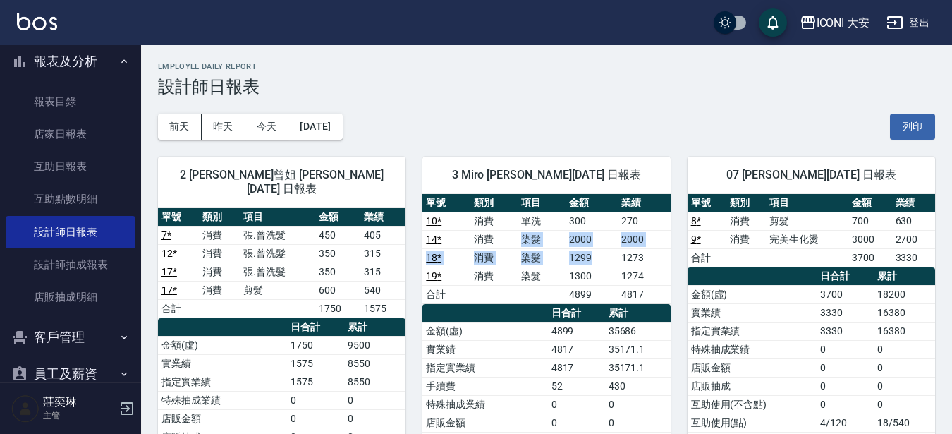
drag, startPoint x: 493, startPoint y: 232, endPoint x: 603, endPoint y: 252, distance: 111.8
click at [603, 252] on tbody "10 * 消費 單洗 300 270 14 * 消費 染髮 2000 2000 18 * 消費 染髮 1299 1273 19 * 消費 染髮 1300 12…" at bounding box center [547, 258] width 248 height 92
drag, startPoint x: 603, startPoint y: 252, endPoint x: 589, endPoint y: 254, distance: 14.3
click at [603, 253] on td "1299" at bounding box center [592, 257] width 52 height 18
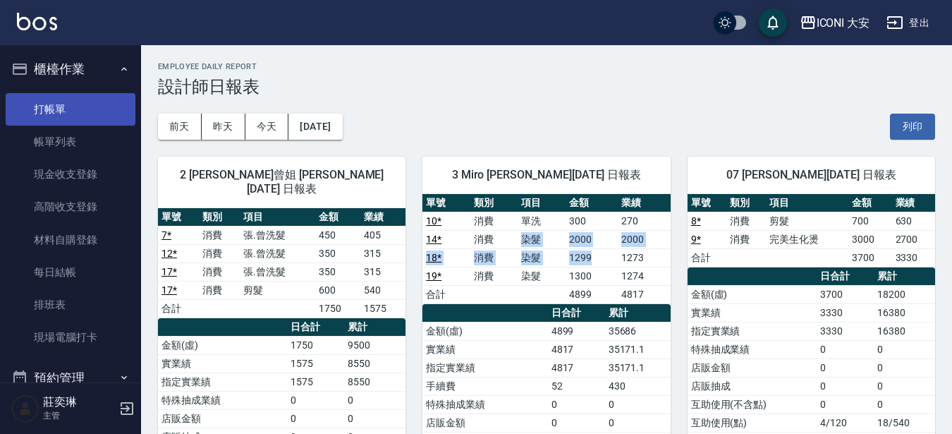
click at [85, 98] on link "打帳單" at bounding box center [71, 109] width 130 height 32
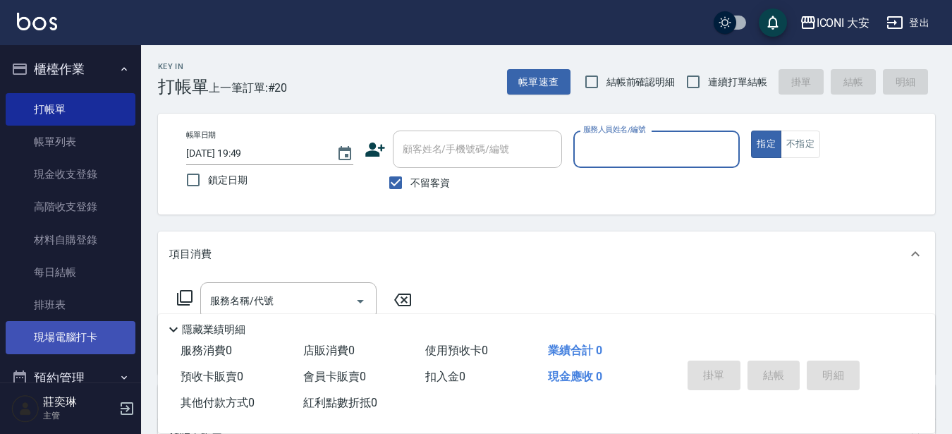
click at [49, 339] on link "現場電腦打卡" at bounding box center [71, 337] width 130 height 32
